Goal: Navigation & Orientation: Find specific page/section

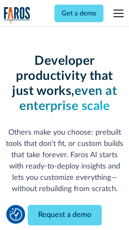
scroll to position [100, 0]
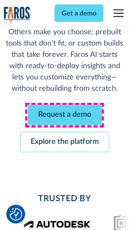
click at [64, 116] on link "Request a demo" at bounding box center [65, 115] width 74 height 21
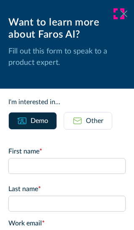
click at [121, 14] on icon at bounding box center [124, 13] width 7 height 6
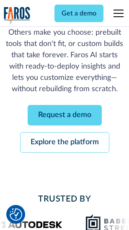
scroll to position [127, 0]
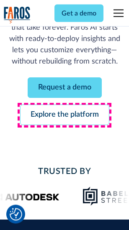
click at [64, 116] on link "Explore the platform" at bounding box center [64, 115] width 89 height 21
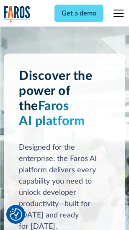
scroll to position [6379, 0]
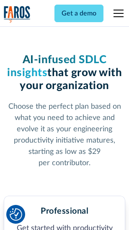
scroll to position [1327, 0]
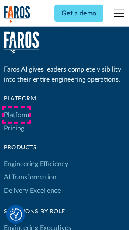
click at [16, 115] on link "Platform" at bounding box center [17, 114] width 26 height 13
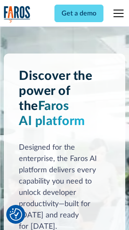
scroll to position [6648, 0]
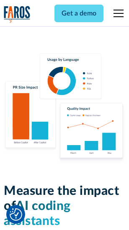
scroll to position [5228, 0]
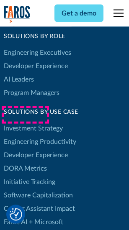
click at [25, 162] on link "DORA Metrics" at bounding box center [25, 168] width 43 height 13
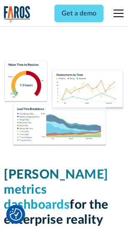
scroll to position [3707, 0]
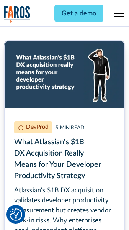
scroll to position [3797, 0]
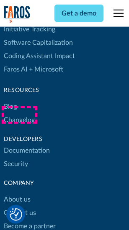
click at [19, 115] on link "Changelog" at bounding box center [19, 119] width 31 height 13
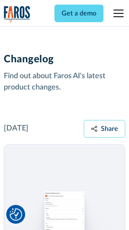
scroll to position [10268, 0]
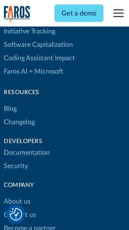
click at [17, 196] on link "About us" at bounding box center [17, 202] width 27 height 13
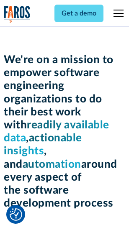
scroll to position [2896, 0]
